Goal: Transaction & Acquisition: Purchase product/service

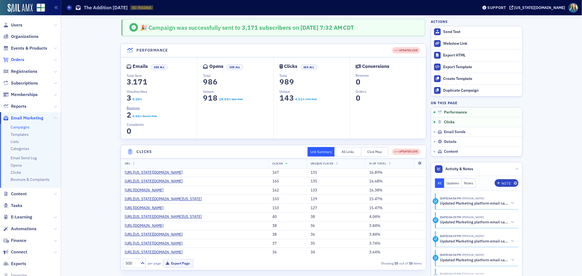
click at [18, 59] on span "Orders" at bounding box center [17, 60] width 13 height 6
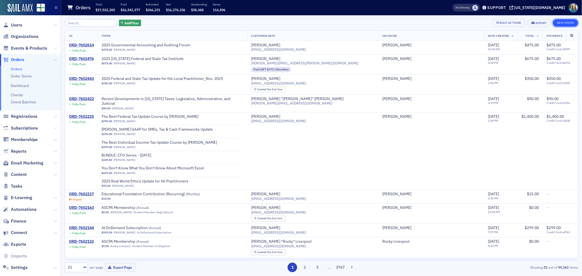
click at [573, 21] on button "New Order" at bounding box center [564, 23] width 25 height 8
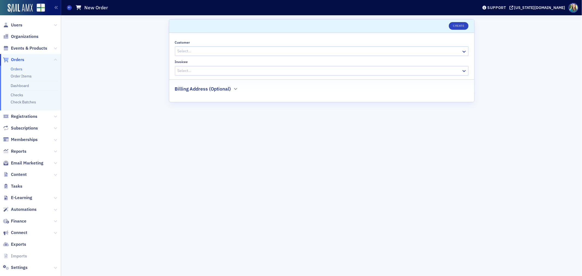
click at [203, 47] on div "Select…" at bounding box center [321, 51] width 293 height 10
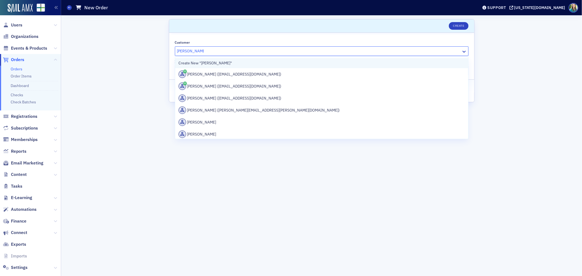
click at [202, 62] on div "Create New "Alyssa Godfrey"" at bounding box center [321, 63] width 286 height 6
type input "Alyssa Godfrey"
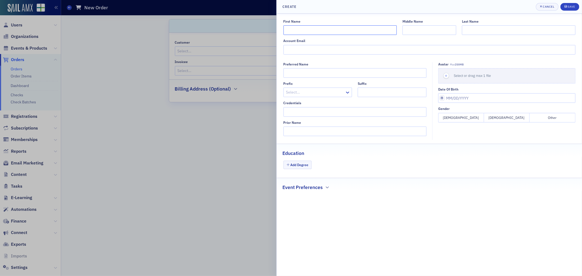
click at [295, 29] on input "First Name" at bounding box center [339, 30] width 113 height 10
type input "Alyssa"
click at [510, 34] on input "Last Name" at bounding box center [518, 30] width 113 height 10
type input "Godfrey"
click at [300, 49] on input "Account Email" at bounding box center [429, 50] width 292 height 10
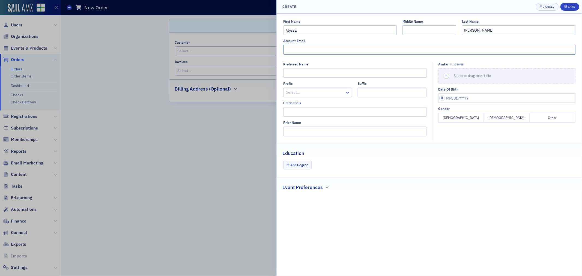
click at [292, 50] on input "Account Email" at bounding box center [429, 50] width 292 height 10
paste input "jobs@clasleaders.org"
type input "jobs@clasleaders.org"
click at [574, 3] on button "Save" at bounding box center [569, 7] width 19 height 8
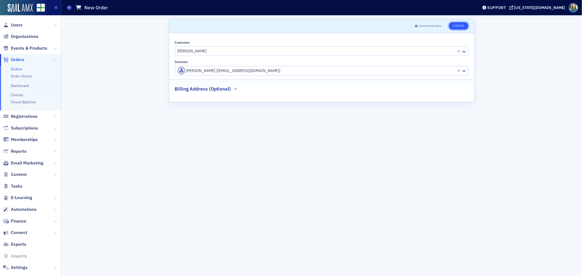
click at [458, 26] on button "Create" at bounding box center [458, 26] width 19 height 8
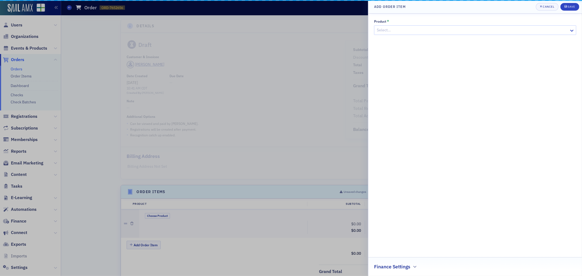
scroll to position [88, 0]
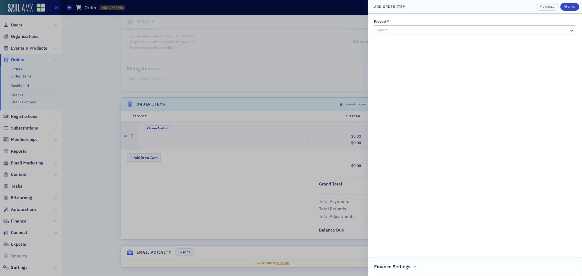
click at [464, 30] on div at bounding box center [472, 30] width 192 height 7
type input "advert"
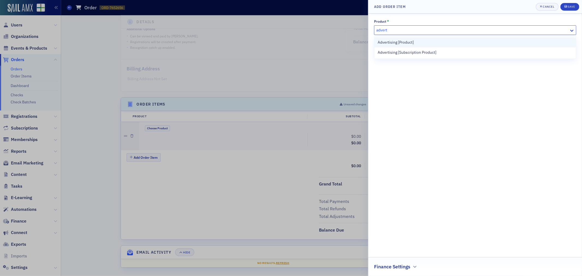
click at [469, 41] on div "Advertising [Product]" at bounding box center [474, 43] width 195 height 6
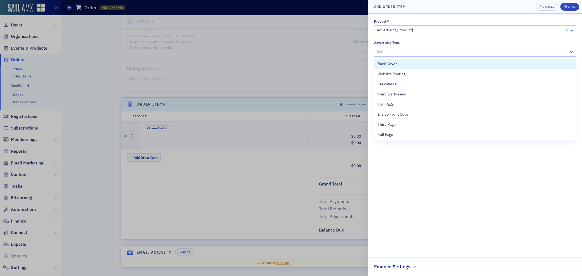
click at [424, 50] on div at bounding box center [472, 51] width 192 height 7
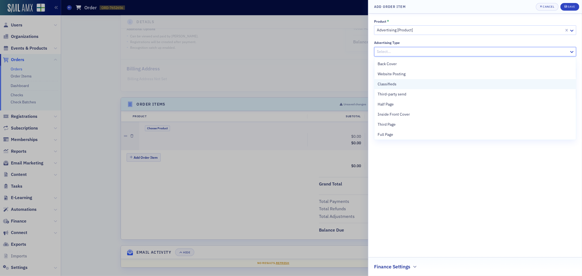
click at [389, 83] on span "Classifieds" at bounding box center [386, 84] width 19 height 6
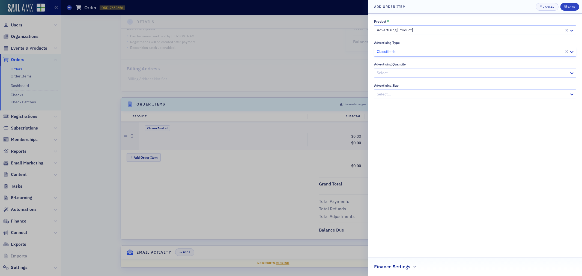
click at [405, 73] on div at bounding box center [472, 73] width 192 height 7
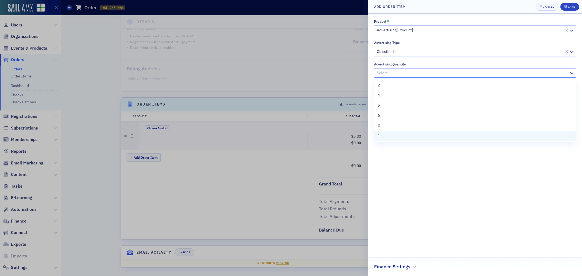
click at [381, 137] on div "1" at bounding box center [474, 136] width 195 height 6
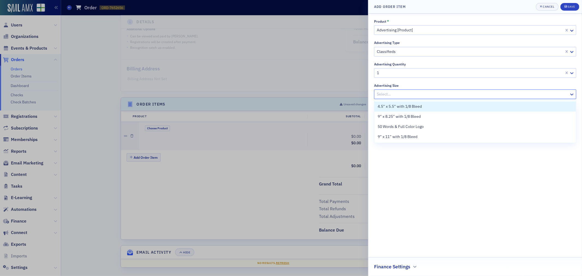
click at [403, 94] on div at bounding box center [472, 94] width 192 height 7
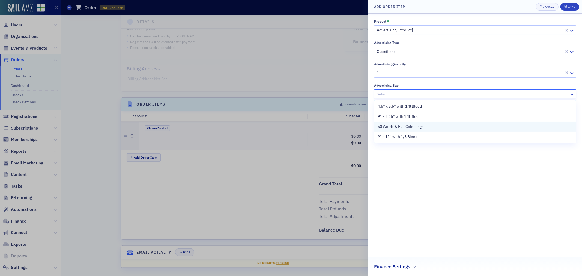
click at [402, 124] on span "50 Words & Full Color Logo" at bounding box center [400, 127] width 46 height 6
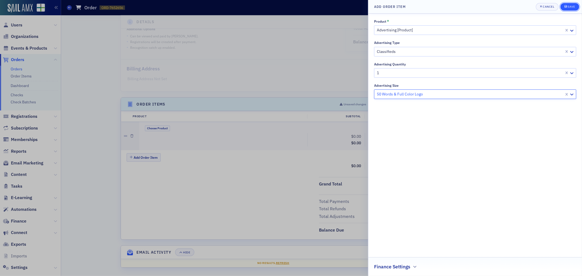
click at [563, 7] on button "Save" at bounding box center [569, 7] width 19 height 8
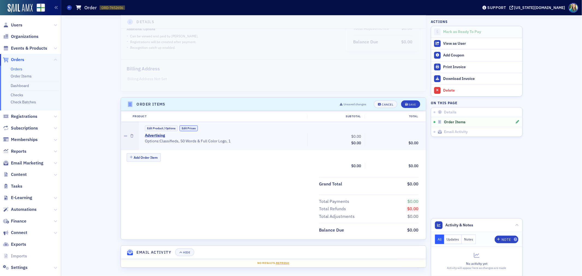
click at [180, 128] on button "Edit Prices" at bounding box center [188, 128] width 18 height 6
click at [351, 140] on input "0.00" at bounding box center [349, 137] width 27 height 8
type input "300.00"
click at [415, 104] on button "Save" at bounding box center [410, 104] width 19 height 8
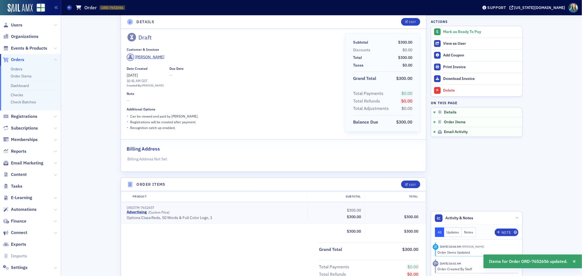
scroll to position [0, 0]
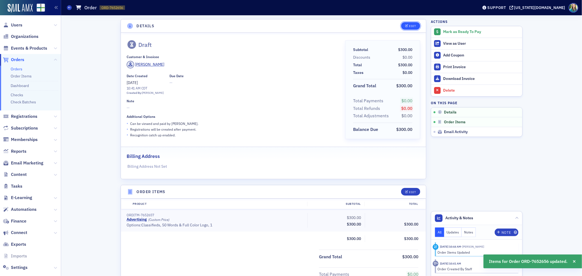
click at [408, 28] on button "Edit" at bounding box center [410, 26] width 19 height 8
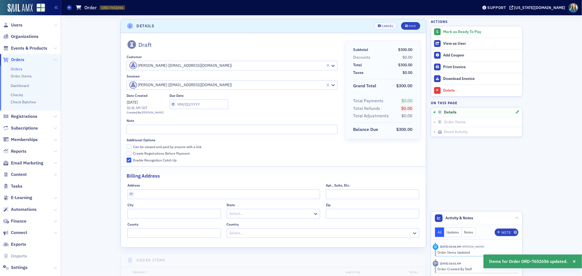
scroll to position [1, 0]
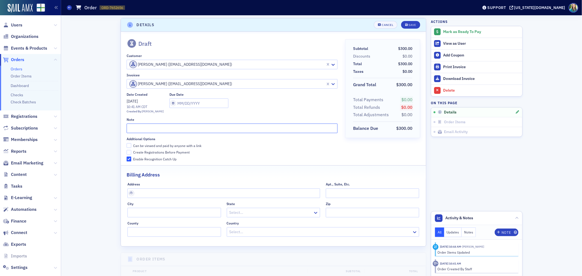
click at [170, 128] on input "text" at bounding box center [232, 129] width 211 height 10
click at [127, 142] on div "Additional Options Can be viewed and paid by anyone with a link Create Registra…" at bounding box center [232, 149] width 211 height 25
click at [127, 146] on input "Can be viewed and paid by anyone with a link" at bounding box center [129, 145] width 5 height 5
checkbox input "true"
click at [128, 132] on input "text" at bounding box center [232, 129] width 211 height 10
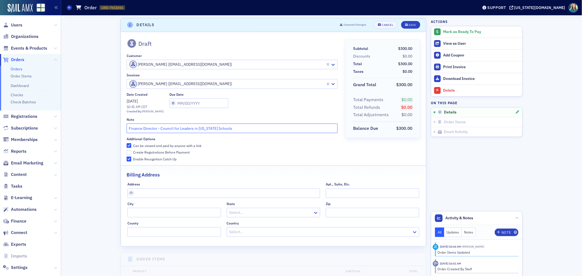
type input "Finance Director - Council for Leaders in Alabama Schools"
click at [170, 104] on input "text" at bounding box center [198, 103] width 59 height 10
select select "9"
select select "2025"
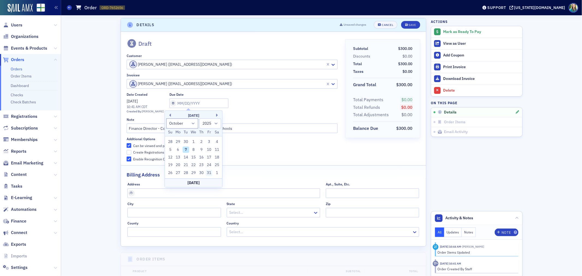
click at [207, 173] on div "31" at bounding box center [209, 173] width 7 height 7
type input "10/31/2025"
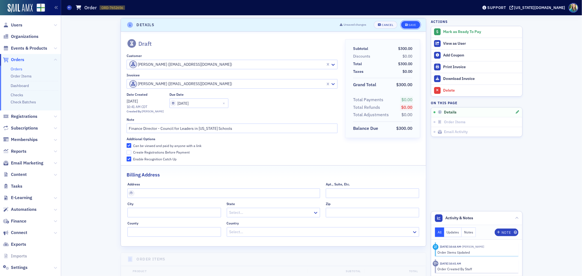
click at [406, 28] on button "Save" at bounding box center [410, 25] width 19 height 8
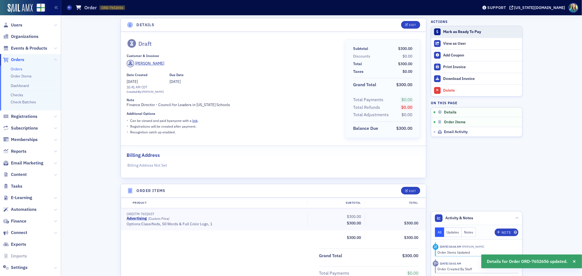
click at [452, 33] on div "Mark as Ready To Pay" at bounding box center [481, 31] width 76 height 5
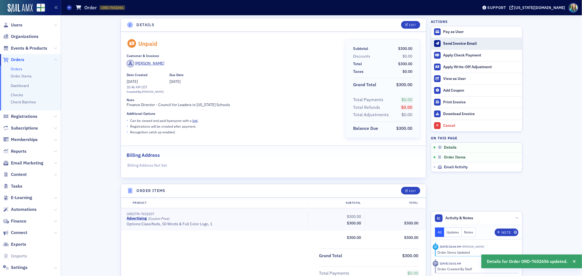
click at [459, 45] on div "Send Invoice Email" at bounding box center [481, 43] width 76 height 5
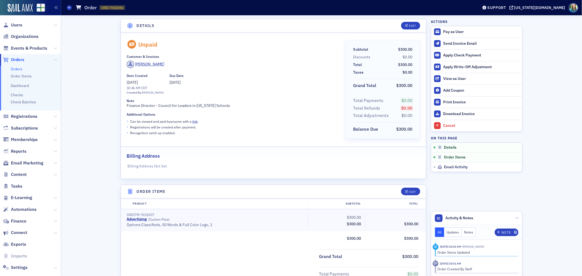
scroll to position [0, 0]
click at [461, 110] on link "Download Invoice" at bounding box center [476, 114] width 91 height 12
drag, startPoint x: 130, startPoint y: 9, endPoint x: 99, endPoint y: 8, distance: 31.4
click at [99, 8] on div "Orders Order ORD-7652656 7652656" at bounding box center [268, 7] width 403 height 10
copy span "ORD-7652656"
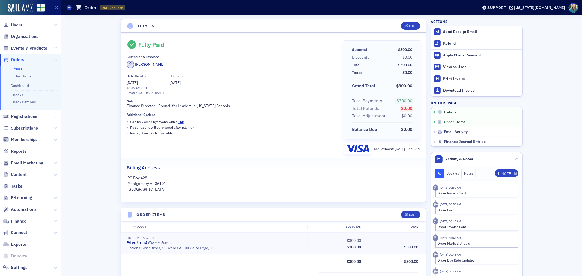
click at [88, 70] on div "Details Edit Fully Paid Customer & Invoicee [PERSON_NAME] Date Created [DATE] 1…" at bounding box center [321, 255] width 513 height 481
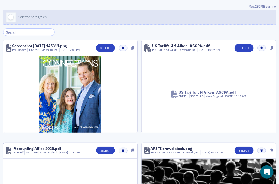
click at [50, 15] on div "Select or drag files" at bounding box center [35, 16] width 32 height 5
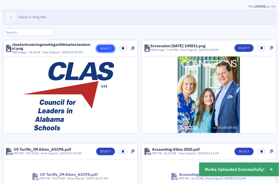
click at [98, 50] on button "Select" at bounding box center [105, 49] width 19 height 8
